Goal: Navigation & Orientation: Understand site structure

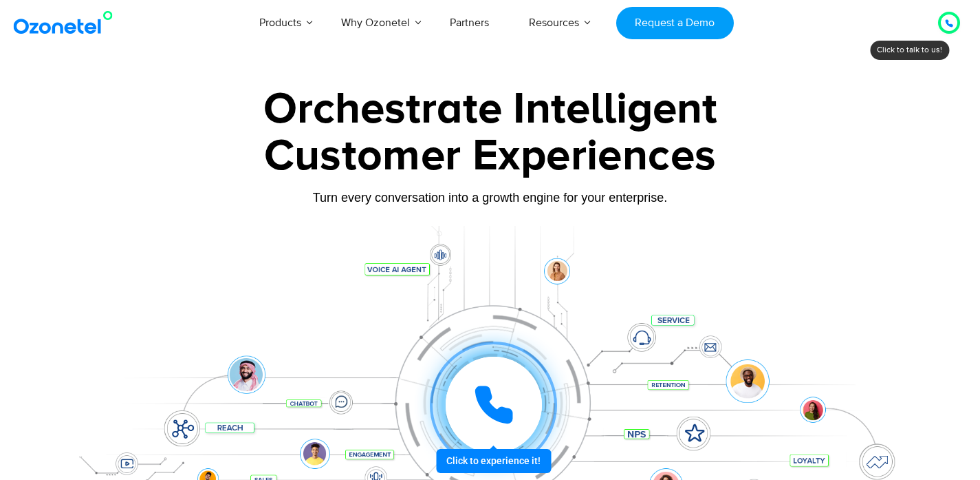
click at [944, 21] on div at bounding box center [949, 22] width 17 height 17
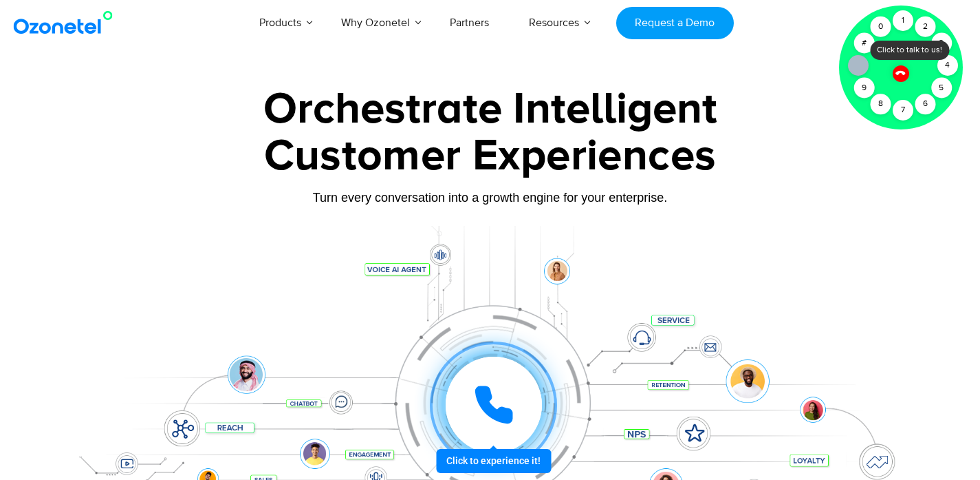
click at [819, 106] on div "Orchestrate Intelligent" at bounding box center [491, 109] width 860 height 44
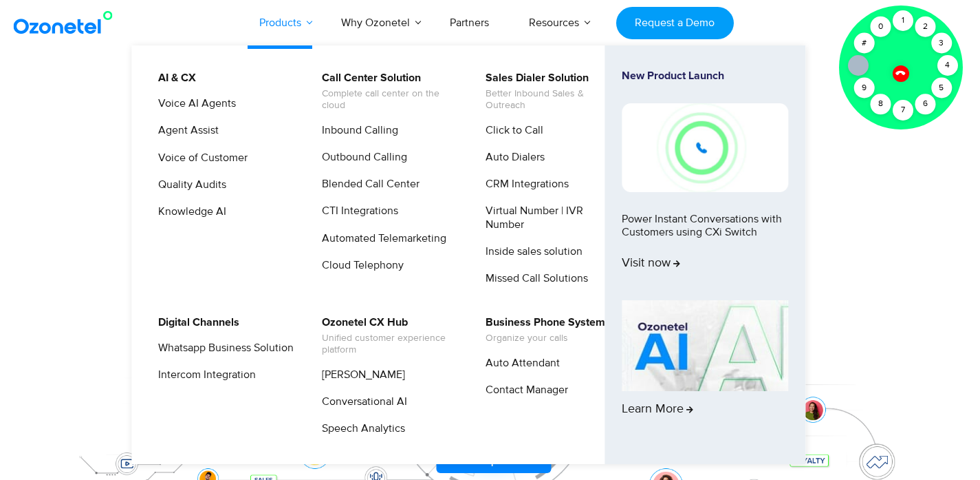
click at [289, 45] on link "Products" at bounding box center [280, 22] width 82 height 45
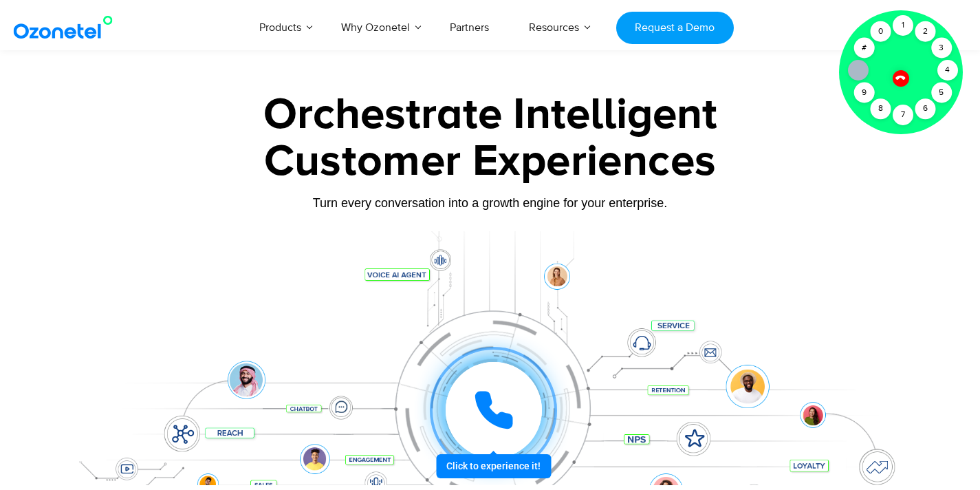
scroll to position [495, 0]
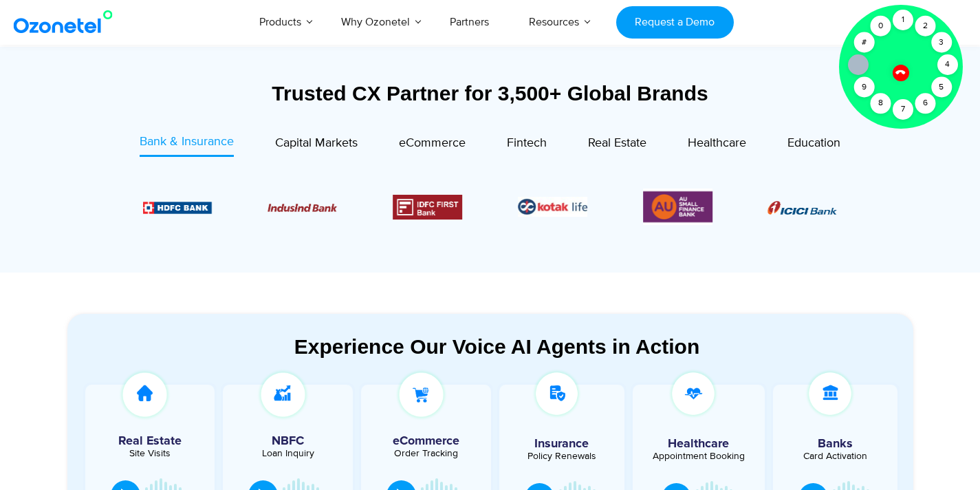
click at [387, 196] on div "Image Carousel" at bounding box center [490, 207] width 695 height 36
click at [33, 30] on img at bounding box center [65, 22] width 111 height 25
